Goal: Register for event/course

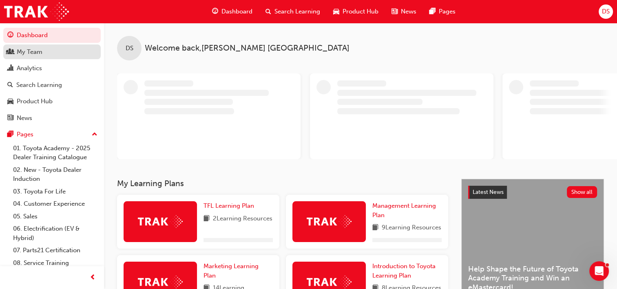
click at [28, 53] on div "My Team" at bounding box center [30, 51] width 26 height 9
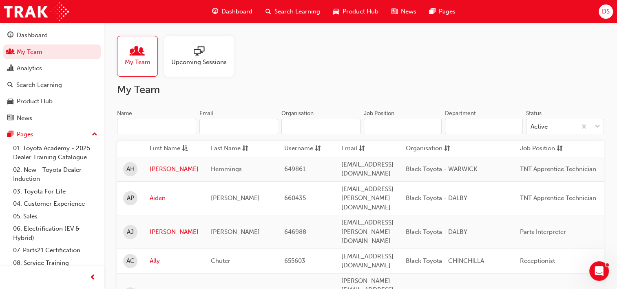
click at [131, 135] on div "Name Email Organisation" at bounding box center [239, 125] width 244 height 32
click at [138, 129] on input "Name" at bounding box center [156, 127] width 79 height 16
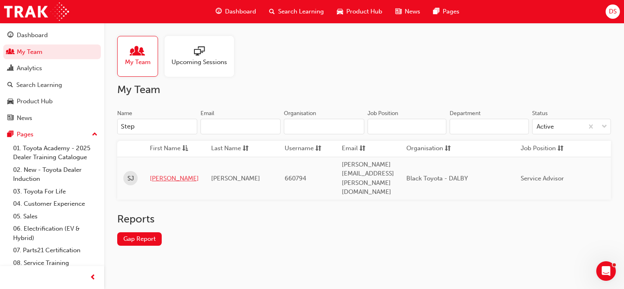
type input "Step"
click at [164, 174] on link "[PERSON_NAME]" at bounding box center [174, 178] width 49 height 9
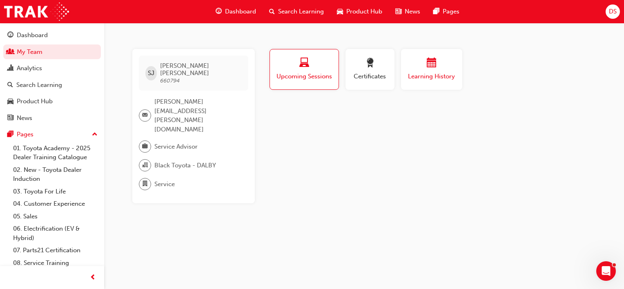
click at [432, 69] on span "calendar-icon" at bounding box center [431, 63] width 10 height 11
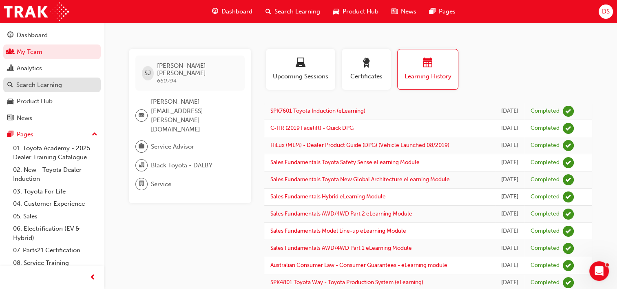
click at [45, 88] on div "Search Learning" at bounding box center [39, 84] width 46 height 9
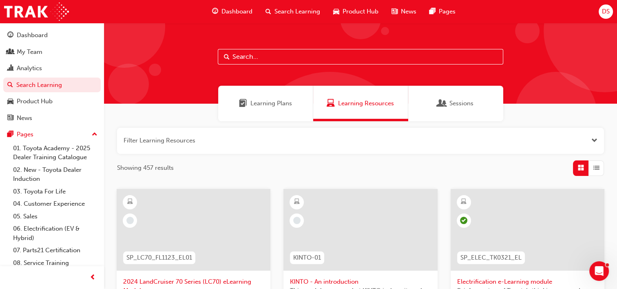
click at [262, 60] on input "text" at bounding box center [361, 57] width 286 height 16
type input "toyota for life"
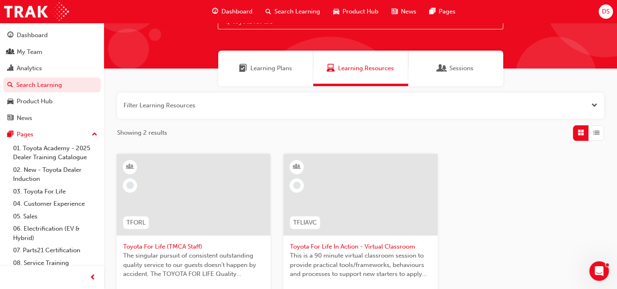
scroll to position [122, 0]
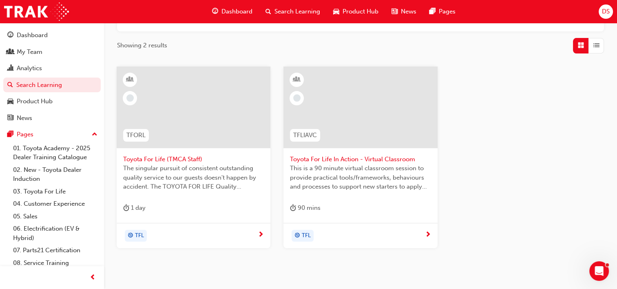
click at [353, 160] on span "Toyota For Life In Action - Virtual Classroom" at bounding box center [360, 159] width 141 height 9
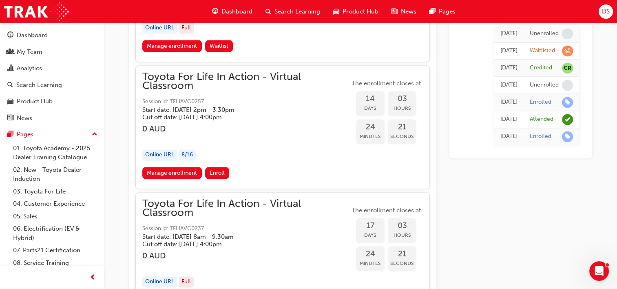
scroll to position [4300, 0]
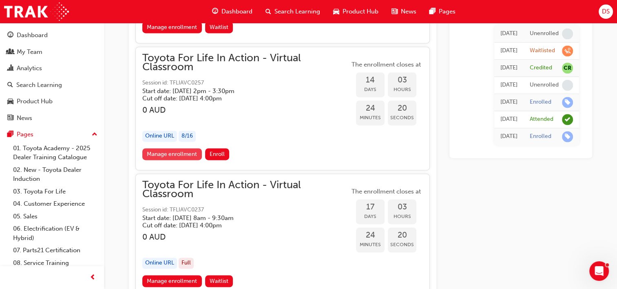
click at [188, 148] on link "Manage enrollment" at bounding box center [172, 154] width 60 height 12
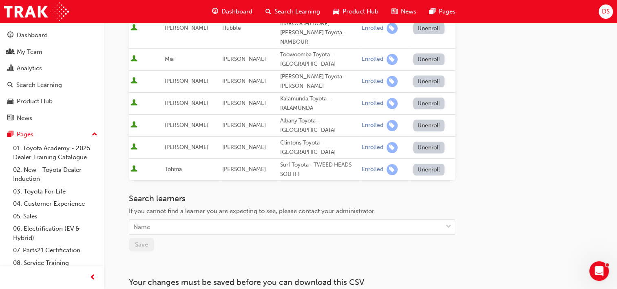
scroll to position [204, 0]
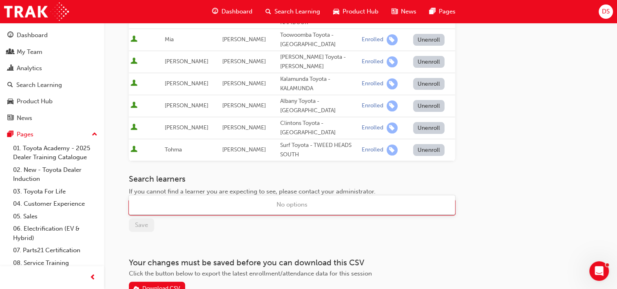
click at [180, 200] on div "Name" at bounding box center [285, 207] width 313 height 14
type input "[PERSON_NAME]"
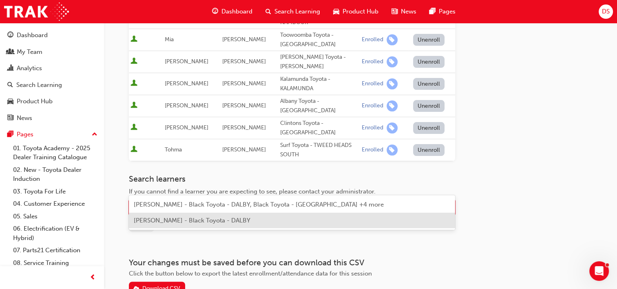
click at [209, 218] on span "[PERSON_NAME] - Black Toyota - DALBY" at bounding box center [192, 220] width 117 height 7
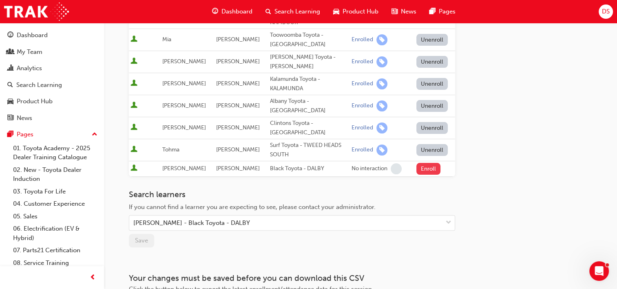
click at [426, 163] on button "Enroll" at bounding box center [429, 169] width 24 height 12
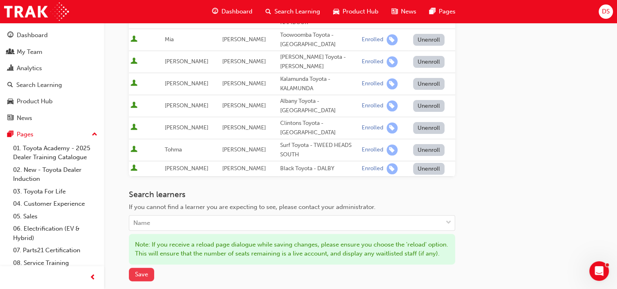
click at [137, 271] on span "Save" at bounding box center [141, 274] width 13 height 7
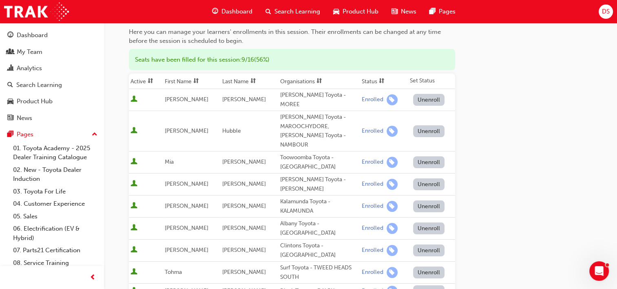
scroll to position [0, 0]
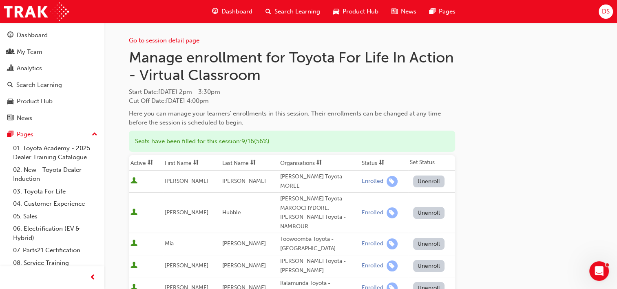
click at [167, 41] on link "Go to session detail page" at bounding box center [164, 40] width 71 height 7
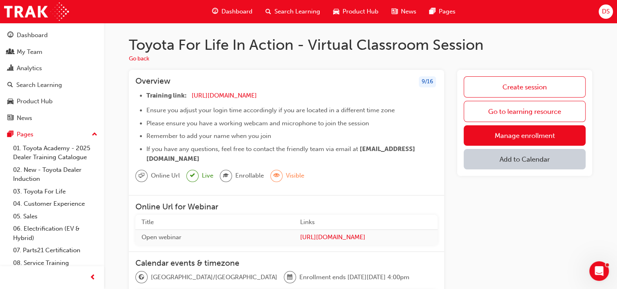
click at [506, 159] on button "Add to Calendar" at bounding box center [525, 159] width 122 height 20
click at [521, 201] on div "Office 365" at bounding box center [515, 198] width 29 height 9
drag, startPoint x: 261, startPoint y: 161, endPoint x: 132, endPoint y: 74, distance: 155.2
click at [132, 74] on div "Overview 9 / 16 Training link: [URL][DOMAIN_NAME] ​ Ensure you adjust your logi…" at bounding box center [286, 133] width 315 height 126
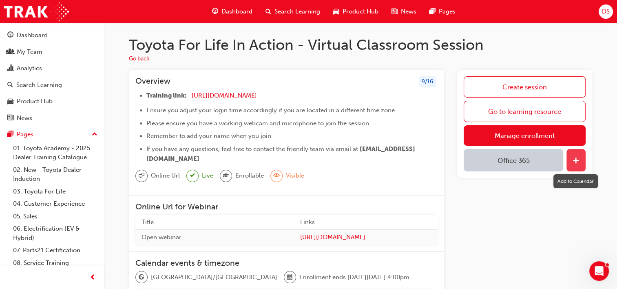
copy div "Overview 9 / 16 Training link: [URL][DOMAIN_NAME] ​ Ensure you adjust your logi…"
click at [578, 161] on span "plus-icon" at bounding box center [576, 161] width 7 height 8
click at [580, 158] on button "button" at bounding box center [576, 160] width 19 height 22
click at [551, 158] on button "Office 365" at bounding box center [514, 160] width 100 height 22
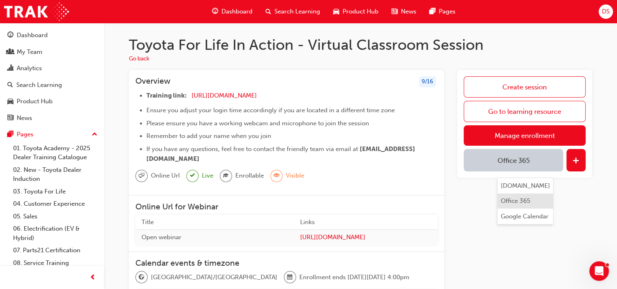
drag, startPoint x: 574, startPoint y: 158, endPoint x: 520, endPoint y: 196, distance: 66.8
click at [520, 196] on body "Your version of Internet Explorer is outdated and not supported. Please upgrade…" at bounding box center [308, 144] width 617 height 289
click at [520, 196] on div "Office 365" at bounding box center [515, 200] width 29 height 9
click at [522, 204] on div "Office 365" at bounding box center [515, 200] width 29 height 9
click at [513, 203] on div "Office 365" at bounding box center [515, 200] width 29 height 9
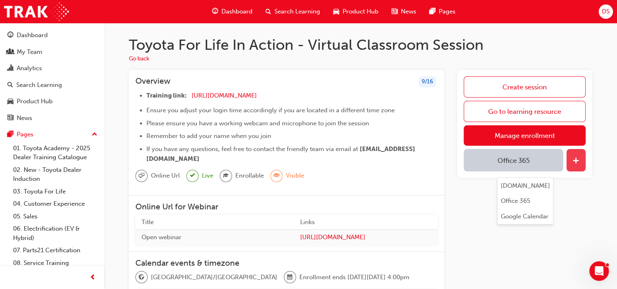
click at [582, 158] on button "button" at bounding box center [576, 160] width 19 height 22
